Goal: Information Seeking & Learning: Check status

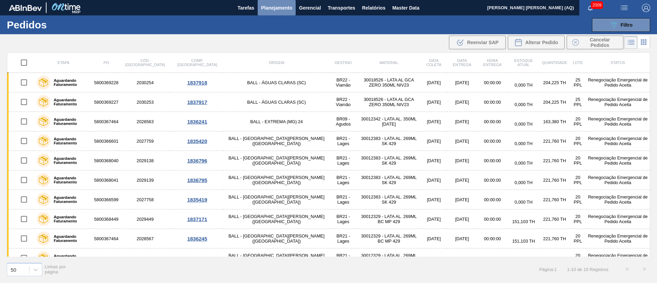
click at [284, 5] on span "Planejamento" at bounding box center [276, 8] width 31 height 8
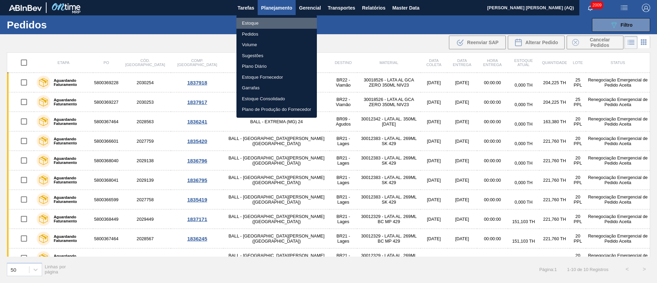
click at [262, 25] on li "Estoque" at bounding box center [276, 23] width 80 height 11
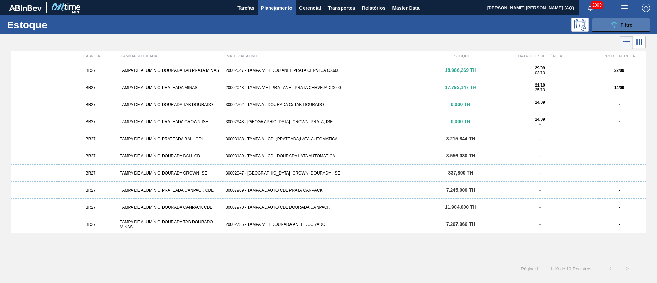
click at [486, 18] on button "089F7B8B-B2A5-4AFE-B5C0-19BA573D28AC Filtro" at bounding box center [621, 25] width 58 height 14
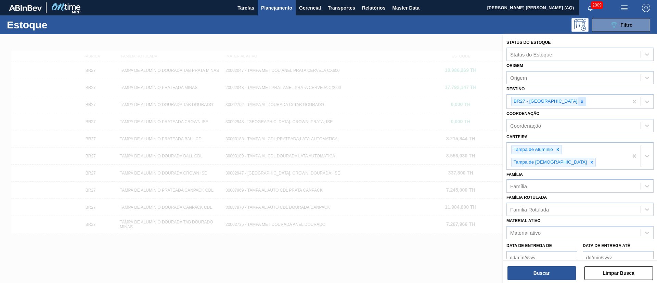
click at [486, 99] on icon at bounding box center [582, 101] width 5 height 5
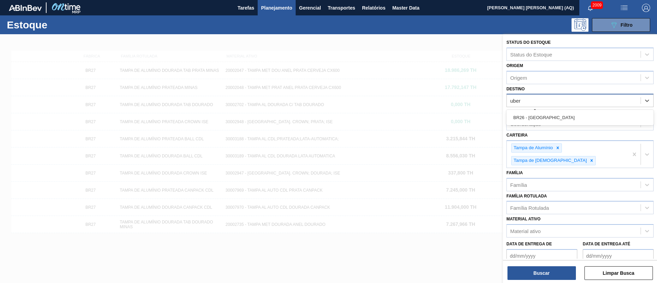
type input "uberl"
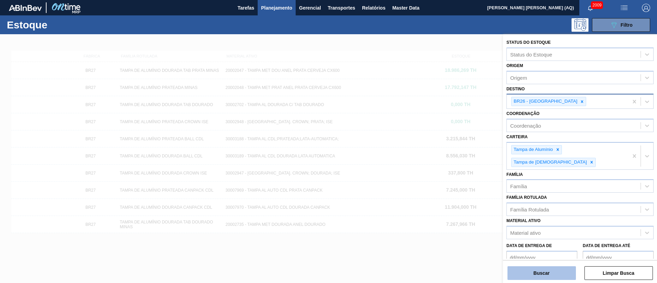
click at [486, 209] on button "Buscar" at bounding box center [541, 273] width 68 height 14
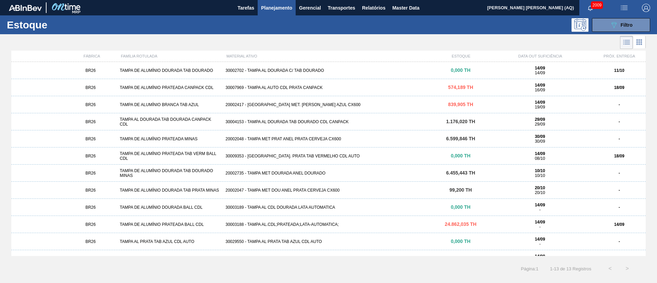
click at [351, 103] on div "20002417 - [GEOGRAPHIC_DATA] MET. [PERSON_NAME] AZUL CX600" at bounding box center [328, 104] width 211 height 5
click at [486, 28] on icon "089F7B8B-B2A5-4AFE-B5C0-19BA573D28AC" at bounding box center [614, 25] width 8 height 8
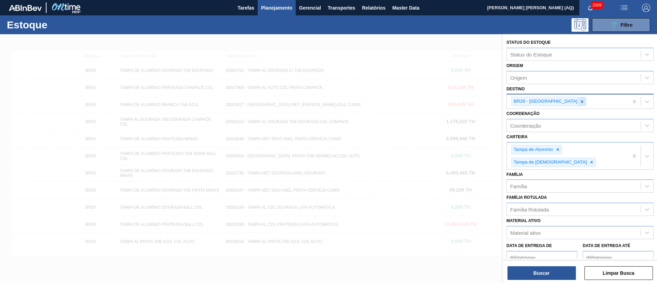
click at [486, 101] on icon at bounding box center [582, 101] width 5 height 5
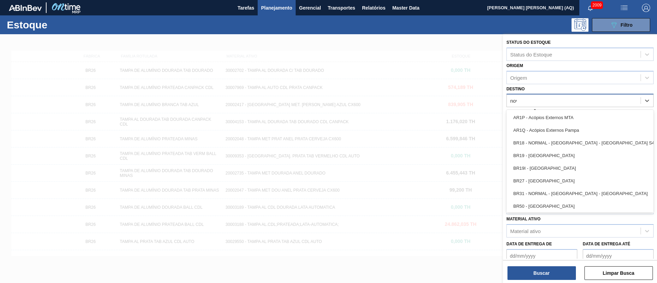
type input "nova"
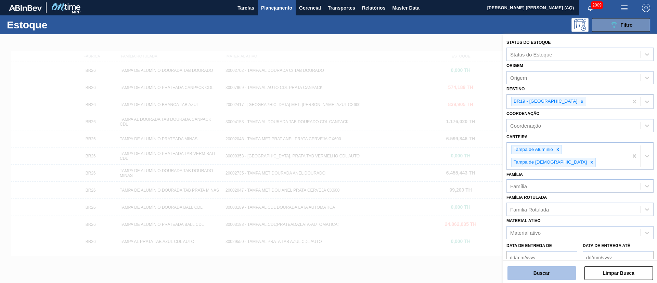
click at [486, 209] on button "Buscar" at bounding box center [541, 273] width 68 height 14
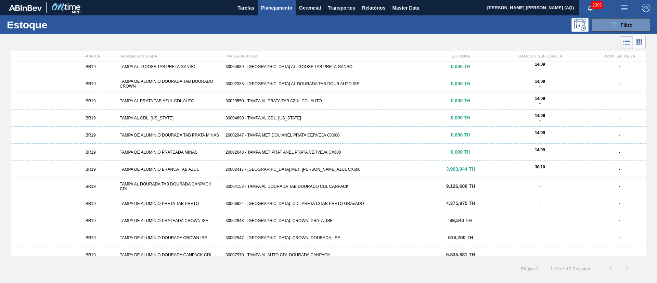
scroll to position [121, 0]
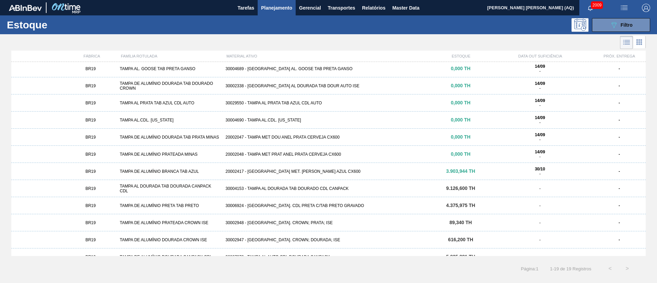
click at [474, 172] on span "3.903,944 TH" at bounding box center [460, 170] width 29 height 5
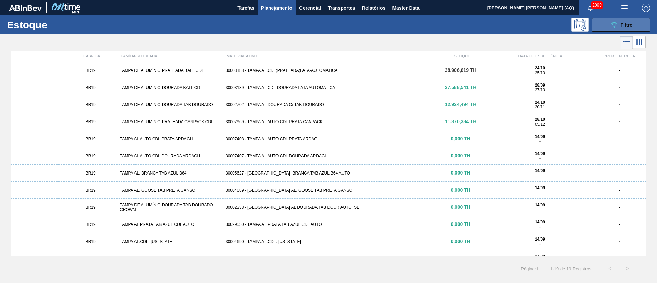
click at [486, 28] on button "089F7B8B-B2A5-4AFE-B5C0-19BA573D28AC Filtro" at bounding box center [621, 25] width 58 height 14
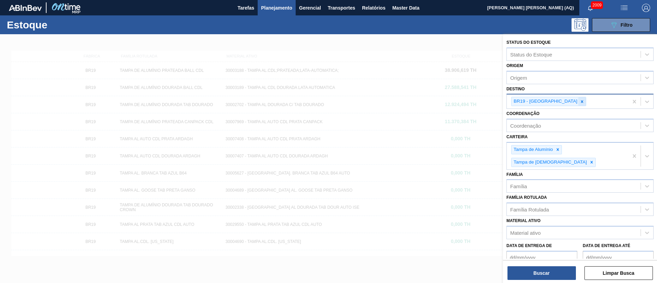
click at [486, 101] on div at bounding box center [582, 101] width 8 height 9
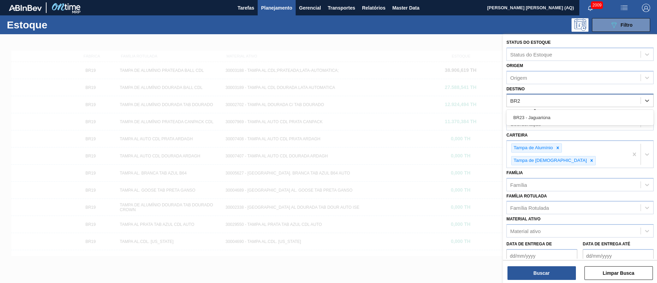
type input "BR23"
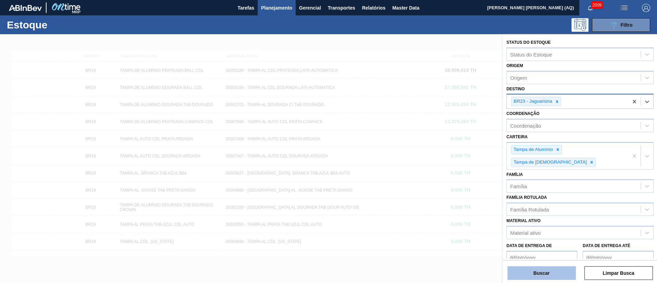
click at [486, 209] on button "Buscar" at bounding box center [541, 273] width 68 height 14
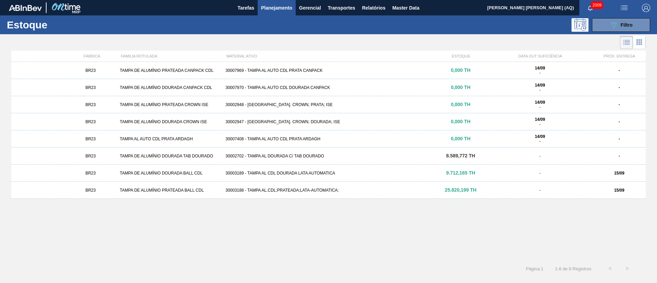
click at [443, 186] on div "BR23 TAMPA DE ALUMÍNIO PRATEADA BALL CDL 30003188 - TAMPA AL.CDL;PRATEADA;LATA-…" at bounding box center [328, 190] width 634 height 17
click at [486, 21] on button "089F7B8B-B2A5-4AFE-B5C0-19BA573D28AC Filtro" at bounding box center [621, 25] width 58 height 14
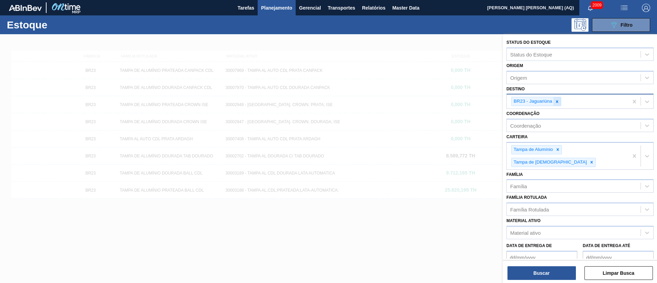
click at [486, 103] on div at bounding box center [557, 101] width 8 height 9
type input "PIRA"
click at [486, 209] on button "Buscar" at bounding box center [541, 273] width 68 height 14
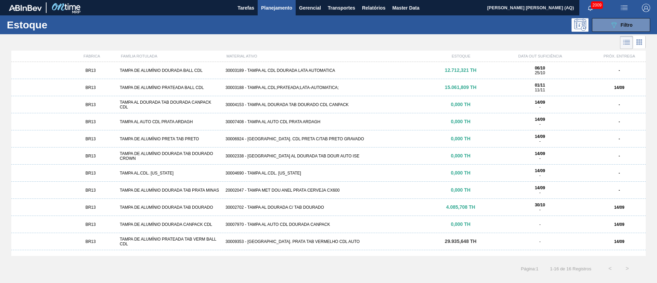
click at [409, 81] on div "BR13 TAMPA DE ALUMÍNIO PRATEADA BALL CDL 30003188 - TAMPA AL.CDL;PRATEADA;LATA-…" at bounding box center [328, 87] width 634 height 17
